Goal: Communication & Community: Answer question/provide support

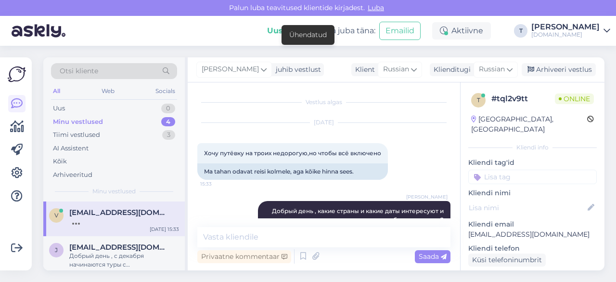
scroll to position [96, 0]
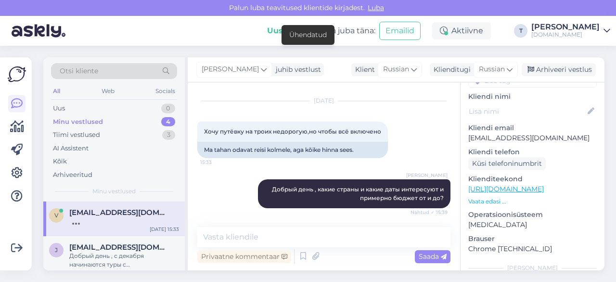
click at [108, 117] on div "Minu vestlused 4" at bounding box center [114, 121] width 126 height 13
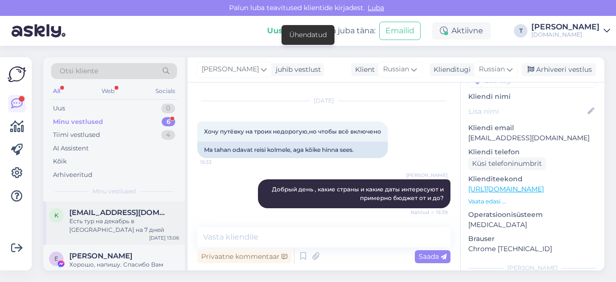
click at [103, 215] on span "[EMAIL_ADDRESS][DOMAIN_NAME]" at bounding box center [119, 212] width 100 height 9
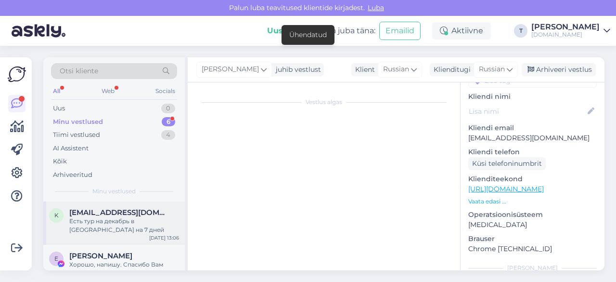
scroll to position [0, 0]
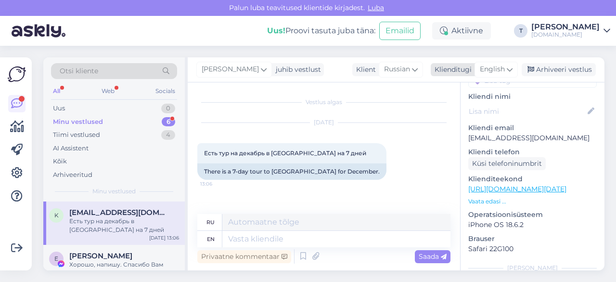
click at [501, 68] on span "English" at bounding box center [492, 69] width 25 height 11
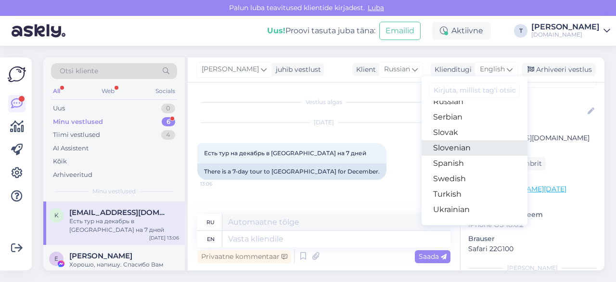
scroll to position [348, 0]
click at [456, 150] on link "Russian" at bounding box center [475, 149] width 106 height 15
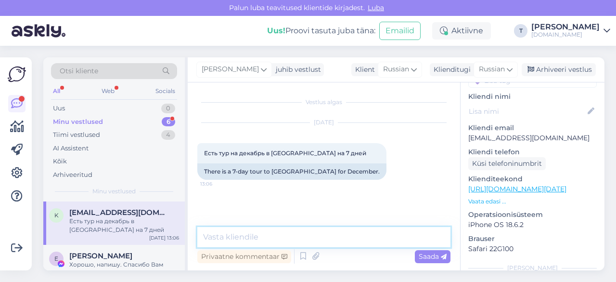
click at [301, 236] on textarea at bounding box center [323, 237] width 253 height 20
type textarea "L"
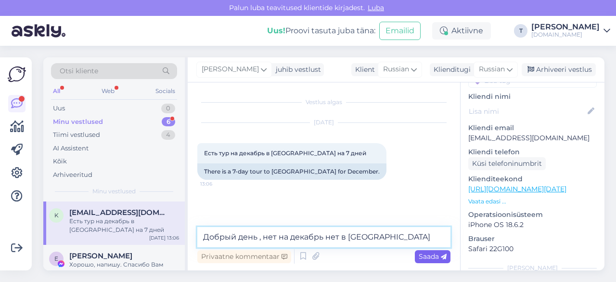
type textarea "Добрый день , нет на декабрь нет в [GEOGRAPHIC_DATA] туров"
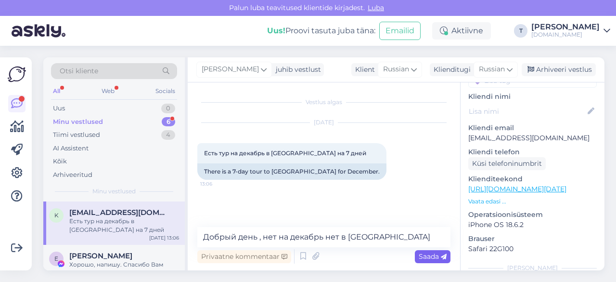
click at [432, 258] on span "Saada" at bounding box center [433, 256] width 28 height 9
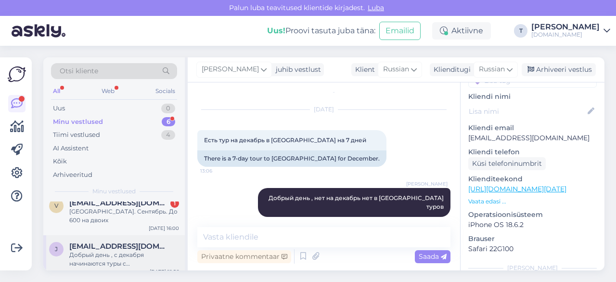
scroll to position [0, 0]
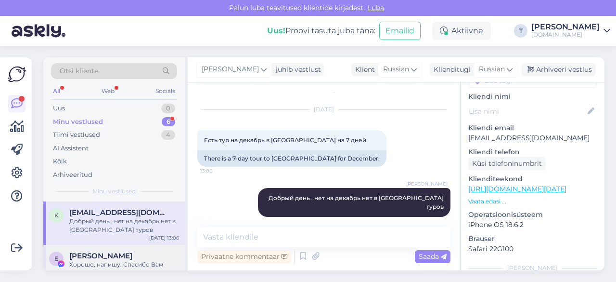
click at [116, 261] on div "Хорошо, напишу. Спасибо Вам большое!" at bounding box center [124, 268] width 110 height 17
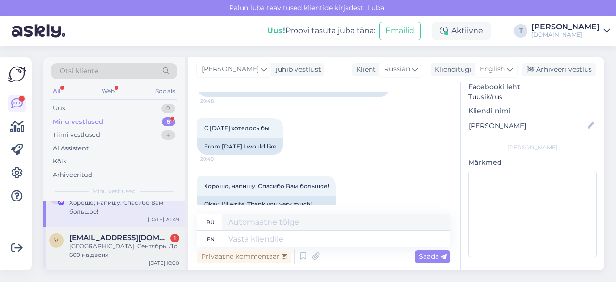
scroll to position [96, 0]
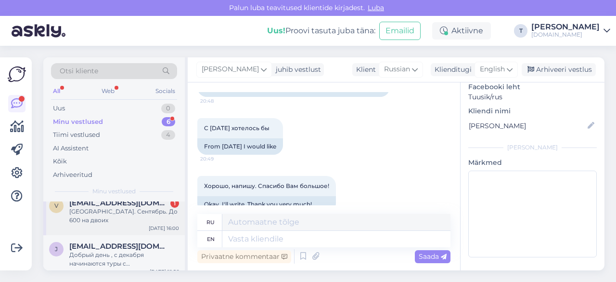
click at [105, 213] on div "[GEOGRAPHIC_DATA]. Сентябрь. До 600 на двоих" at bounding box center [124, 215] width 110 height 17
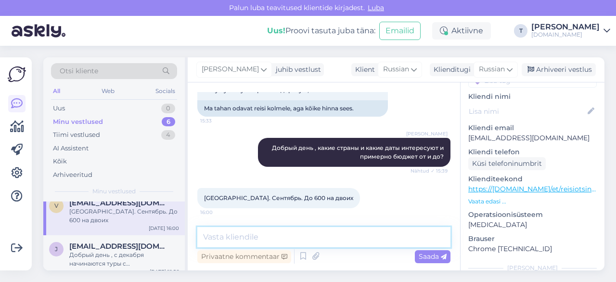
click at [258, 235] on textarea at bounding box center [323, 237] width 253 height 20
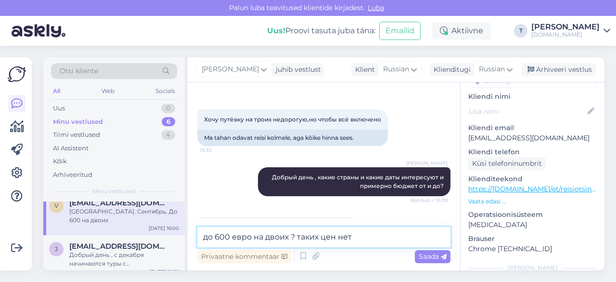
scroll to position [63, 0]
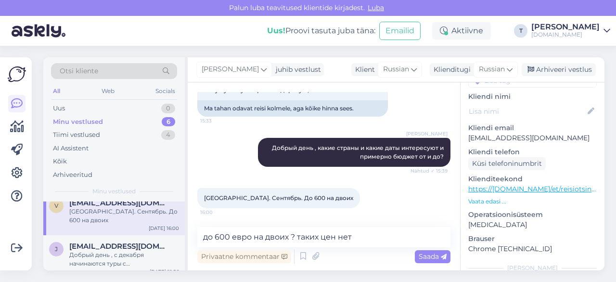
drag, startPoint x: 193, startPoint y: 236, endPoint x: 201, endPoint y: 236, distance: 8.2
click at [197, 236] on div "Vestlus algas [DATE] Хочу путёвку на троих недорогую,но чтобы всё включено 15:3…" at bounding box center [324, 176] width 273 height 188
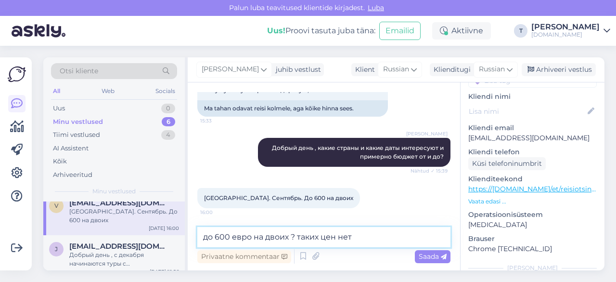
drag, startPoint x: 376, startPoint y: 232, endPoint x: 191, endPoint y: 228, distance: 185.0
click at [191, 228] on div "Vestlus algas [DATE] Хочу путёвку на троих недорогую,но чтобы всё включено 15:3…" at bounding box center [324, 176] width 273 height 188
type textarea "[GEOGRAPHIC_DATA] [DATE]?"
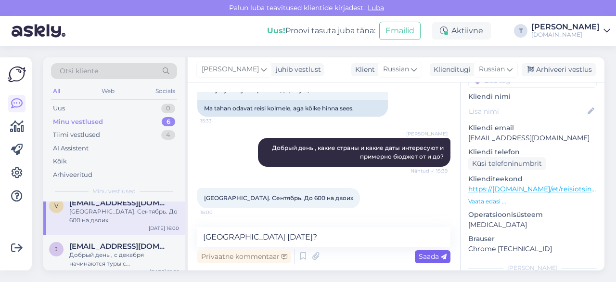
click at [433, 253] on span "Saada" at bounding box center [433, 256] width 28 height 9
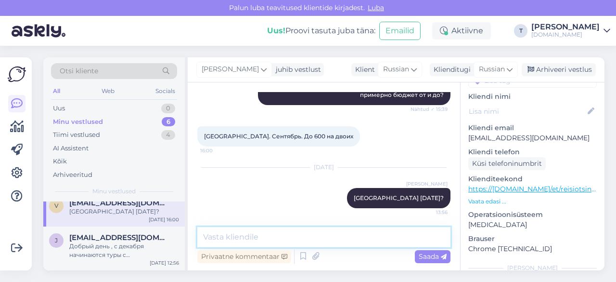
click at [317, 230] on textarea at bounding box center [323, 237] width 253 height 20
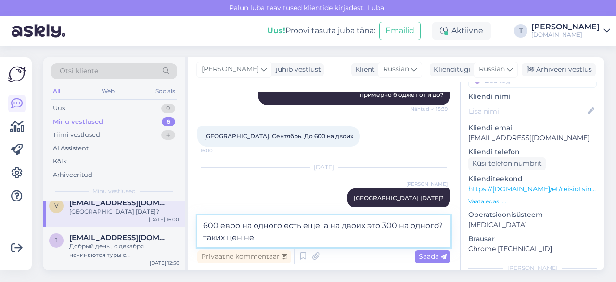
type textarea "600 евро на одного есть еще а на двоих это 300 на одного? таких цен нет"
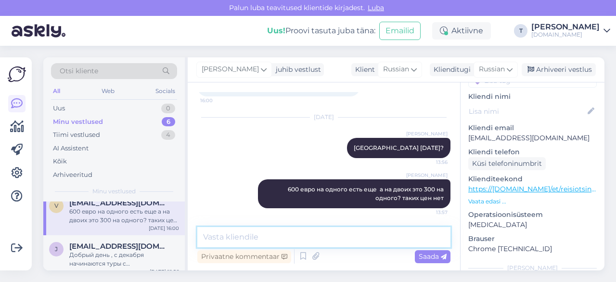
scroll to position [0, 0]
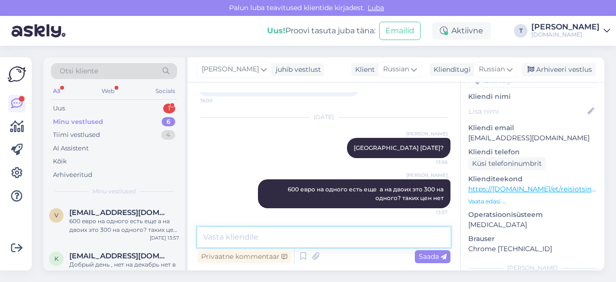
click at [279, 235] on textarea at bounding box center [323, 237] width 253 height 20
paste textarea "[URL][DOMAIN_NAME][DATE]"
type textarea "[URL][DOMAIN_NAME][DATE]"
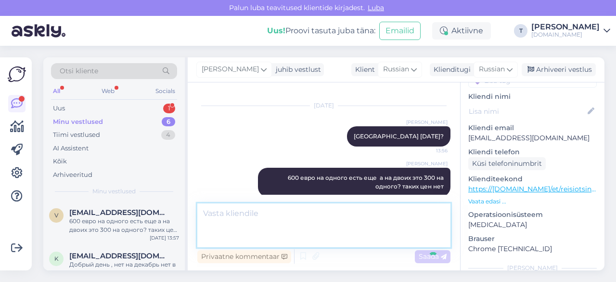
scroll to position [234, 0]
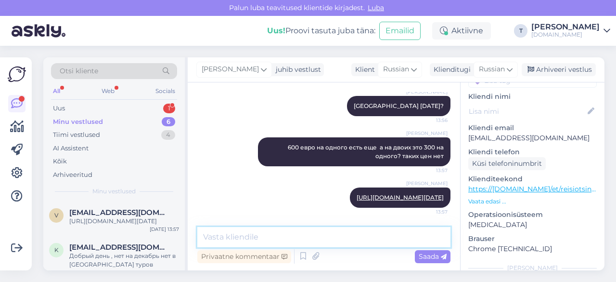
click at [273, 240] on textarea at bounding box center [323, 237] width 253 height 20
type textarea "цена указана на одного в номере вдвоем"
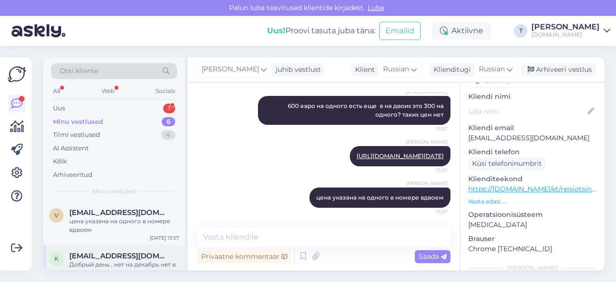
click at [144, 264] on div "Добрый день , нет на декабрь нет в [GEOGRAPHIC_DATA] туров" at bounding box center [124, 268] width 110 height 17
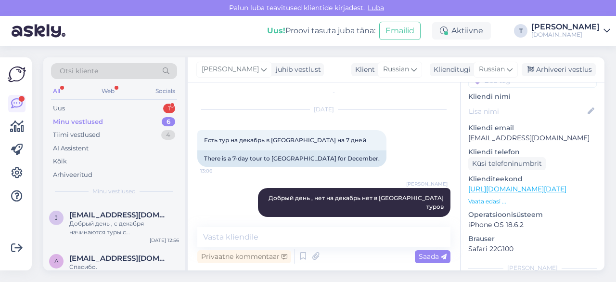
scroll to position [144, 0]
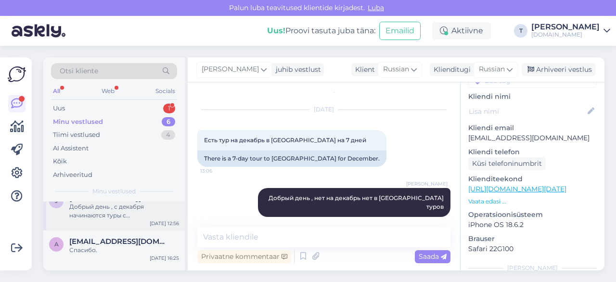
click at [134, 218] on div "Добрый день , с декабря начинаются туры с [GEOGRAPHIC_DATA]" at bounding box center [124, 210] width 110 height 17
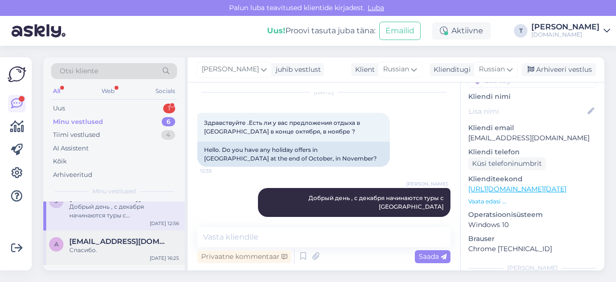
click at [134, 246] on div "Спасибо." at bounding box center [124, 250] width 110 height 9
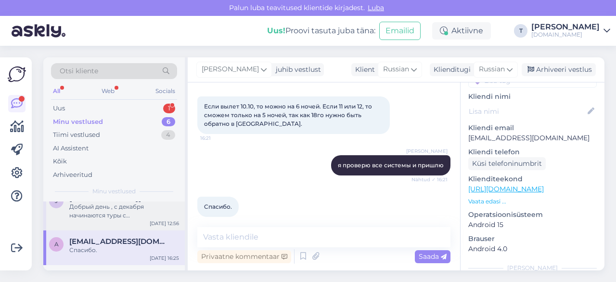
click at [131, 215] on div "Добрый день , с декабря начинаются туры с [GEOGRAPHIC_DATA]" at bounding box center [124, 210] width 110 height 17
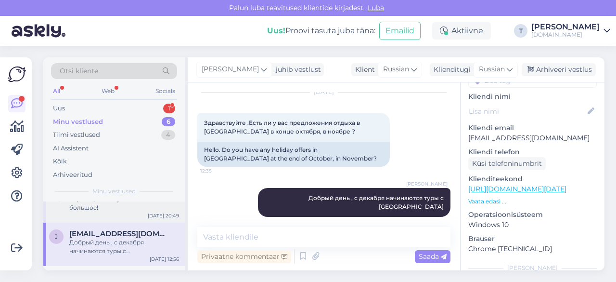
scroll to position [96, 0]
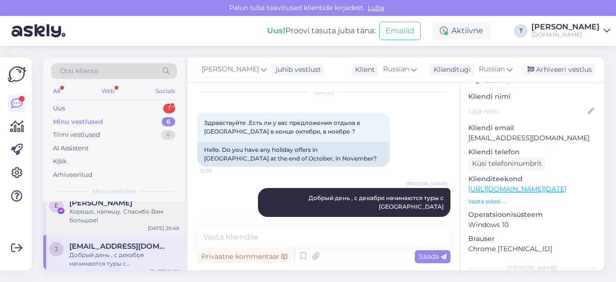
click at [119, 218] on div "Хорошо, напишу. Спасибо Вам большое!" at bounding box center [124, 215] width 110 height 17
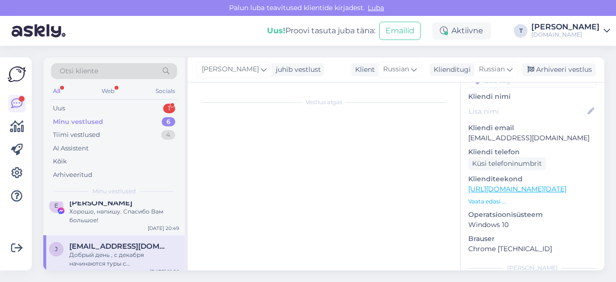
scroll to position [93, 0]
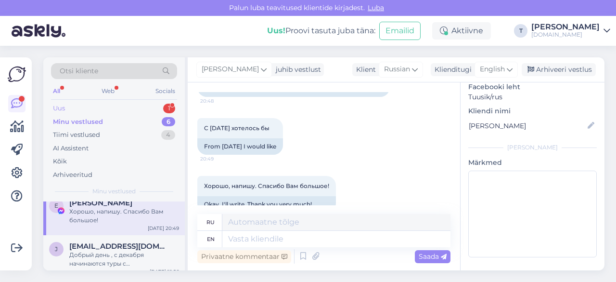
click at [137, 107] on div "Uus 1" at bounding box center [114, 108] width 126 height 13
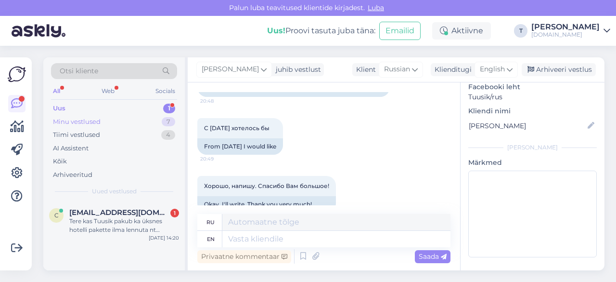
click at [99, 117] on div "Minu vestlused" at bounding box center [77, 122] width 48 height 10
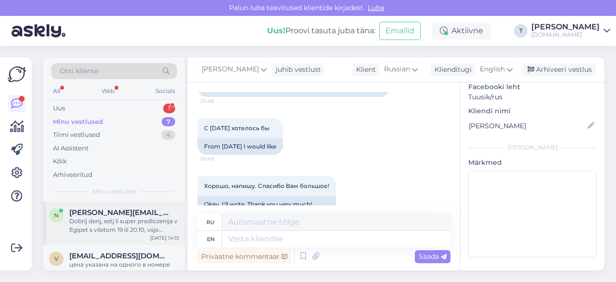
click at [112, 227] on div "Dobrij denj, estj li super predlozenija v Egipet s viletom 19 ili 20.10, vsjo v…" at bounding box center [124, 225] width 110 height 17
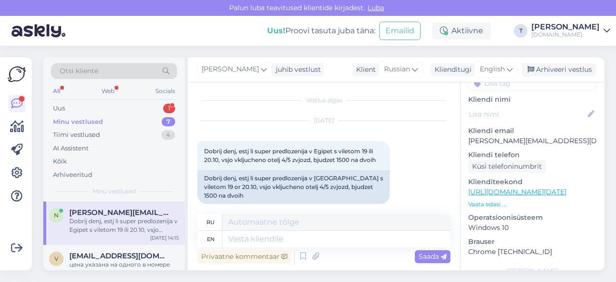
scroll to position [96, 0]
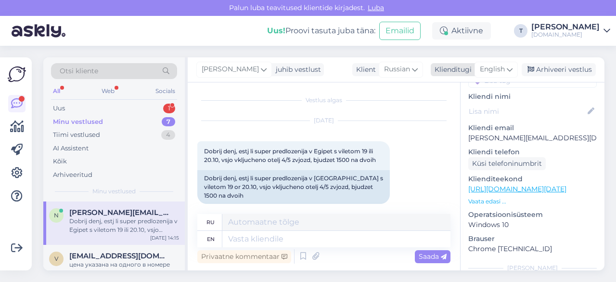
click at [499, 66] on span "English" at bounding box center [492, 69] width 25 height 11
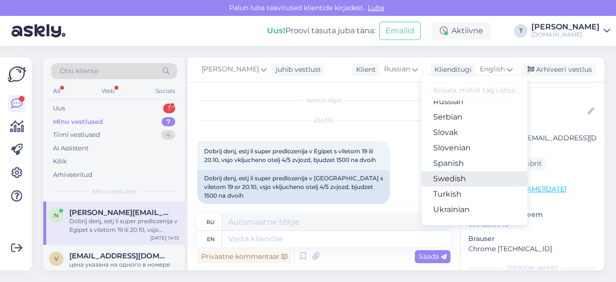
scroll to position [300, 0]
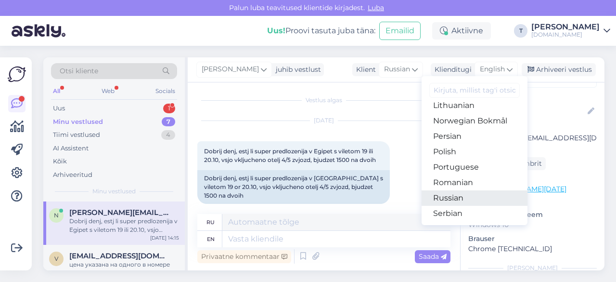
click at [460, 194] on link "Russian" at bounding box center [475, 197] width 106 height 15
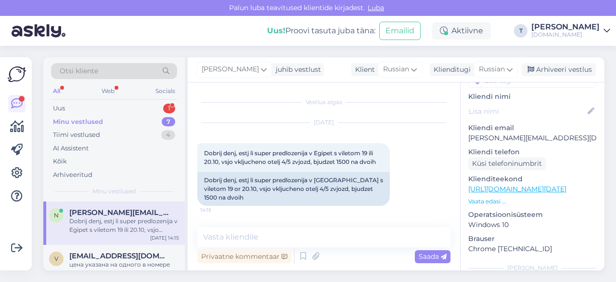
scroll to position [0, 0]
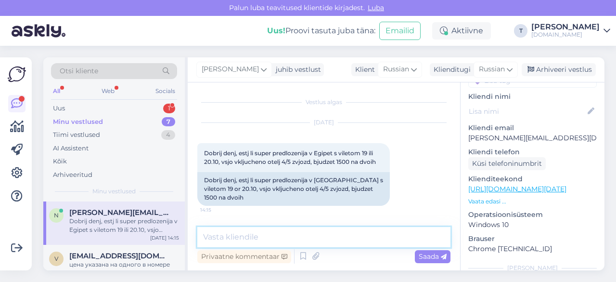
click at [284, 243] on textarea at bounding box center [323, 237] width 253 height 20
type textarea "L"
type textarea "Добрый день , 19.10 на 6 ночей если только"
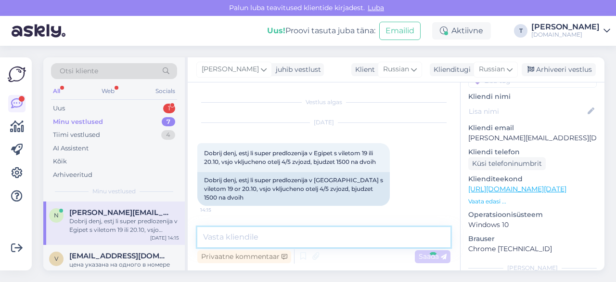
scroll to position [30, 0]
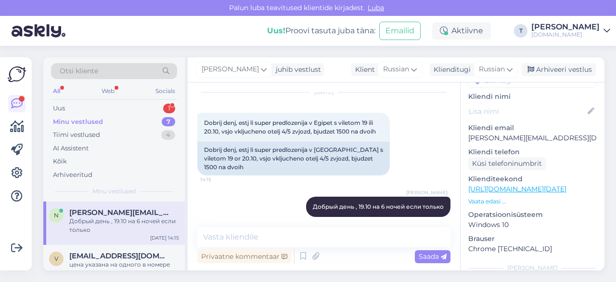
click at [127, 117] on div "Minu vestlused 7" at bounding box center [114, 121] width 126 height 13
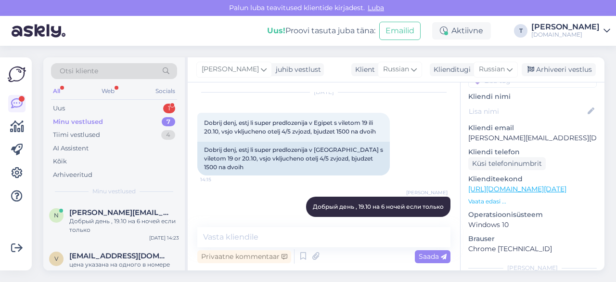
scroll to position [48, 0]
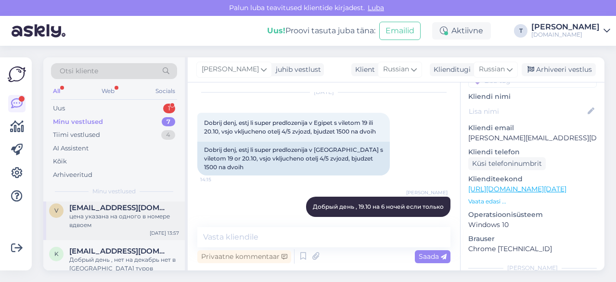
click at [118, 220] on div "цена указана на одного в номере вдвоем" at bounding box center [124, 220] width 110 height 17
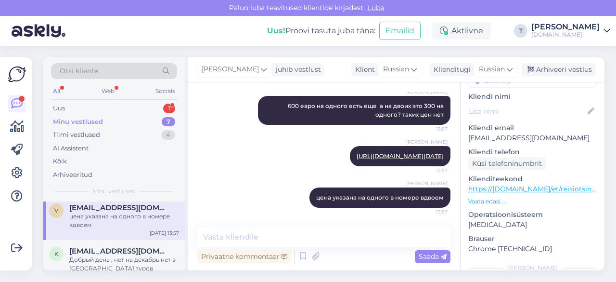
scroll to position [275, 0]
click at [550, 67] on div "Arhiveeri vestlus" at bounding box center [559, 69] width 74 height 13
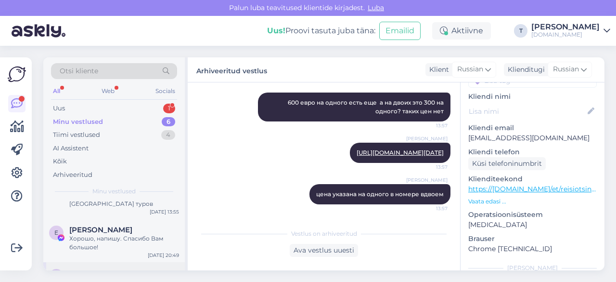
scroll to position [48, 0]
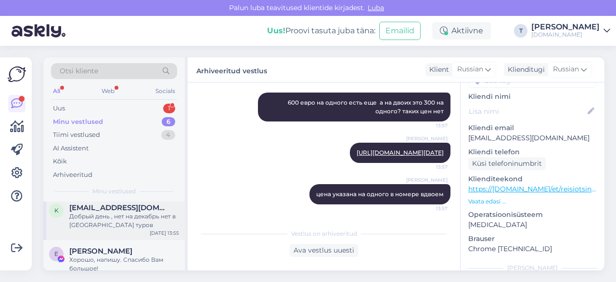
click at [131, 228] on div "Добрый день , нет на декабрь нет в [GEOGRAPHIC_DATA] туров" at bounding box center [124, 220] width 110 height 17
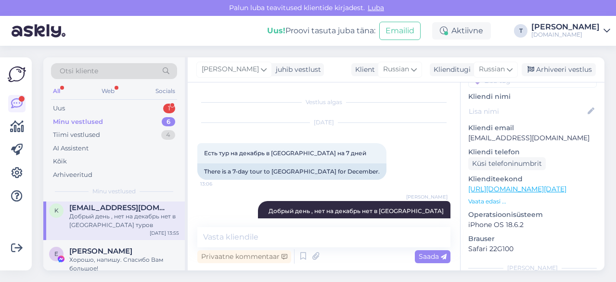
scroll to position [13, 0]
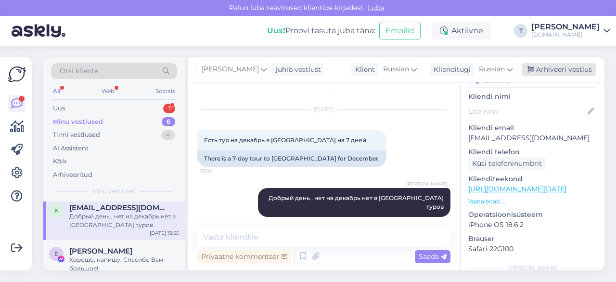
click at [532, 70] on icon at bounding box center [531, 69] width 7 height 7
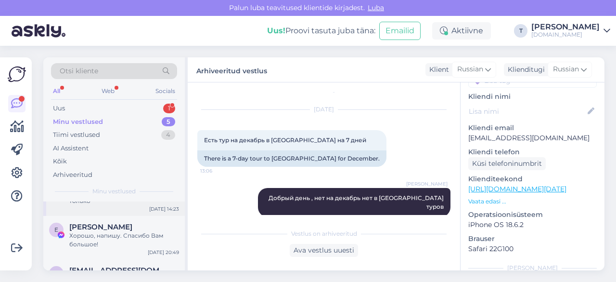
scroll to position [96, 0]
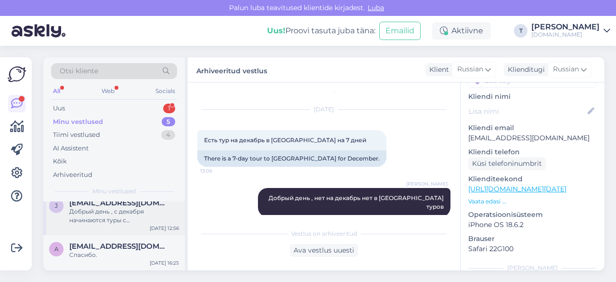
click at [110, 211] on div "Добрый день , с декабря начинаются туры с [GEOGRAPHIC_DATA]" at bounding box center [124, 215] width 110 height 17
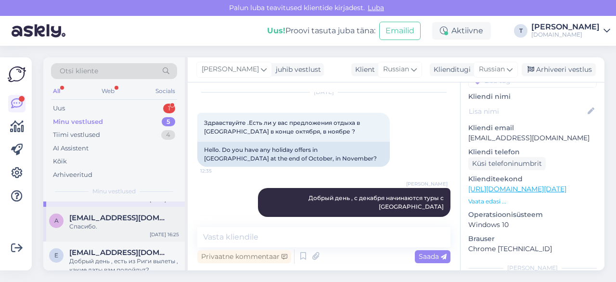
scroll to position [138, 0]
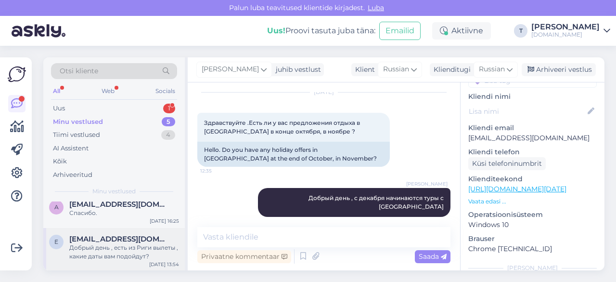
click at [113, 248] on div "Добрый день , есть из Риги вылеты , какие даты вам подойдут?" at bounding box center [124, 251] width 110 height 17
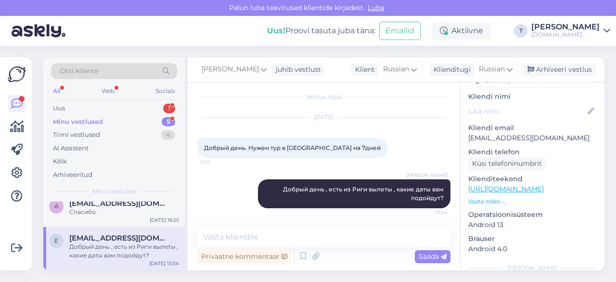
scroll to position [130, 0]
click at [138, 118] on div "Minu vestlused 5" at bounding box center [114, 121] width 126 height 13
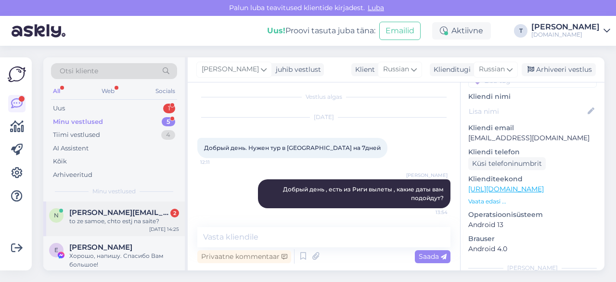
click at [128, 220] on div "to ze samoe, chto estj na saite?" at bounding box center [124, 221] width 110 height 9
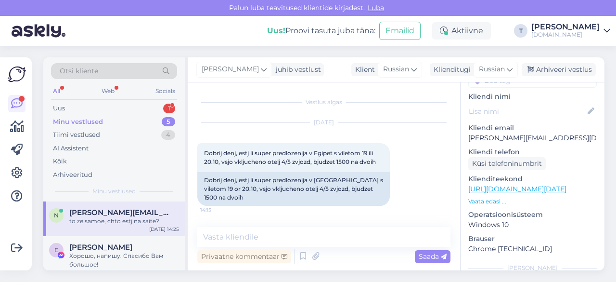
scroll to position [113, 0]
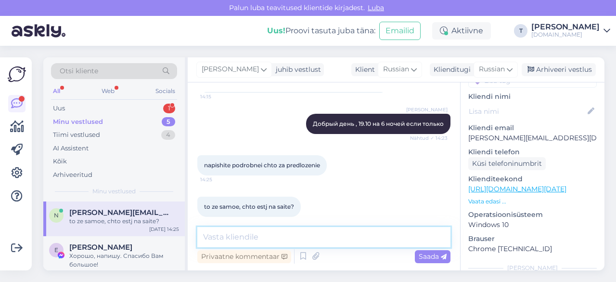
click at [242, 234] on textarea at bounding box center [323, 237] width 253 height 20
paste textarea "[URL][DOMAIN_NAME][DATE]"
type textarea "[URL][DOMAIN_NAME][DATE]"
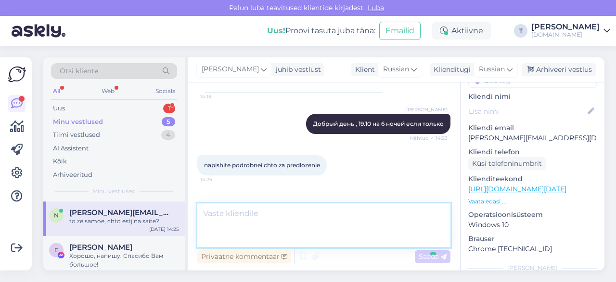
scroll to position [172, 0]
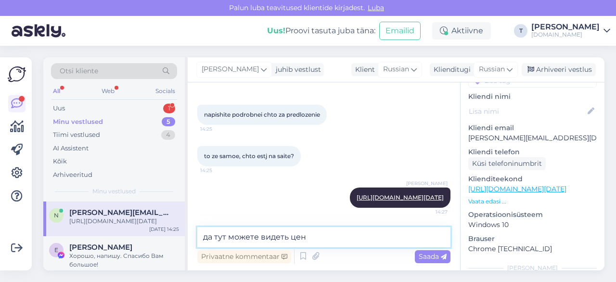
type textarea "да тут можете видеть цены"
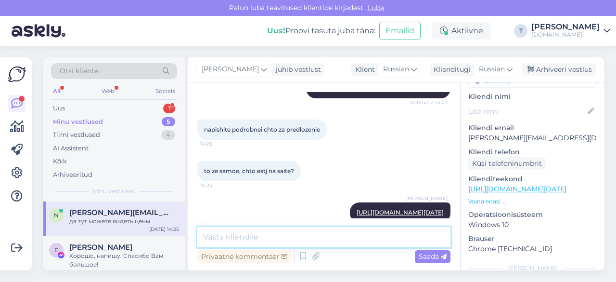
scroll to position [213, 0]
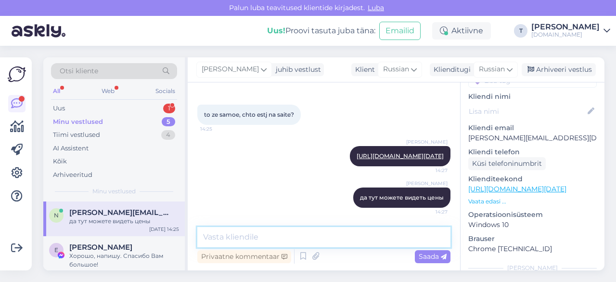
click at [311, 239] on textarea at bounding box center [323, 237] width 253 height 20
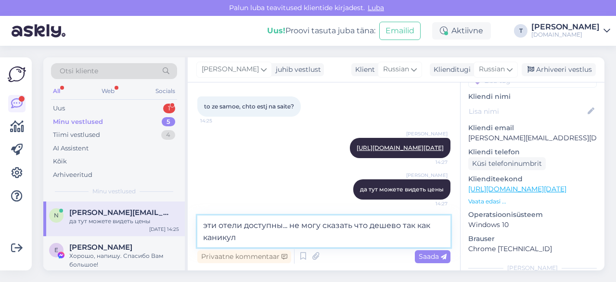
type textarea "эти отели доступны... не могу сказать что дешево так как каникулы"
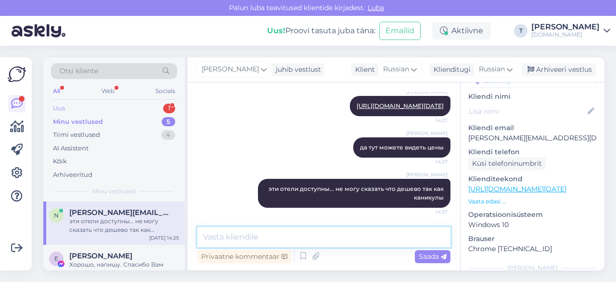
scroll to position [48, 0]
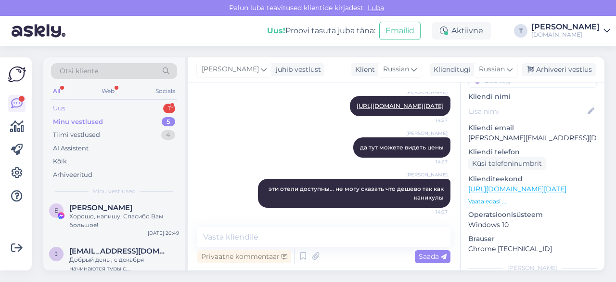
click at [141, 104] on div "Uus 1" at bounding box center [114, 108] width 126 height 13
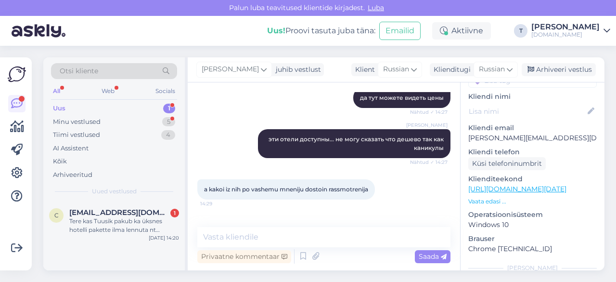
scroll to position [346, 0]
